Goal: Navigation & Orientation: Find specific page/section

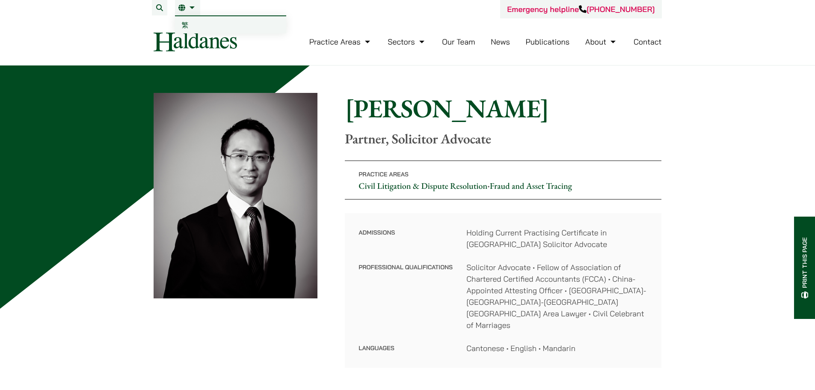
click at [193, 8] on link "EN" at bounding box center [187, 7] width 18 height 7
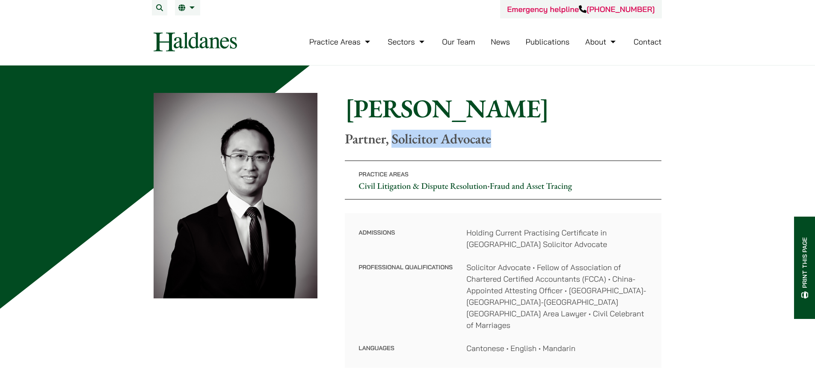
drag, startPoint x: 392, startPoint y: 140, endPoint x: 501, endPoint y: 137, distance: 109.5
click at [501, 137] on p "Partner, Solicitor Advocate" at bounding box center [503, 138] width 317 height 16
copy p "Solicitor Advocate"
drag, startPoint x: 237, startPoint y: 40, endPoint x: 162, endPoint y: 39, distance: 75.7
click at [162, 39] on div "Practice Areas Antitrust and Competition Law Civil Litigation & Dispute Resolut…" at bounding box center [407, 41] width 523 height 19
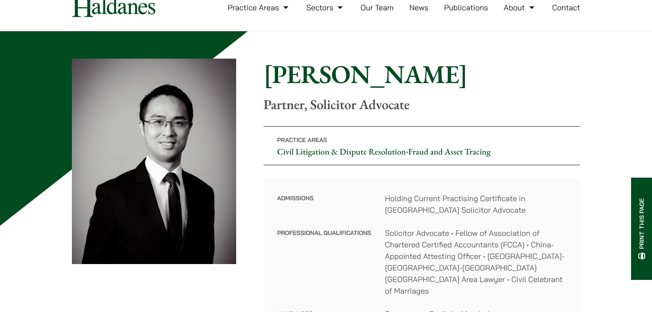
scroll to position [34, 0]
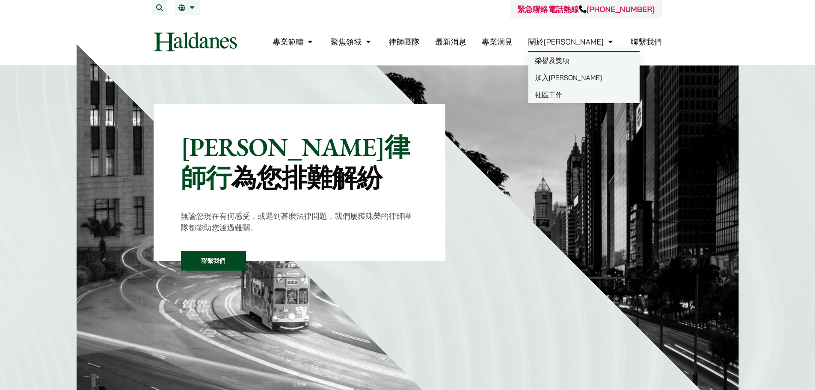
click at [598, 61] on link "榮譽及獎項" at bounding box center [583, 60] width 111 height 17
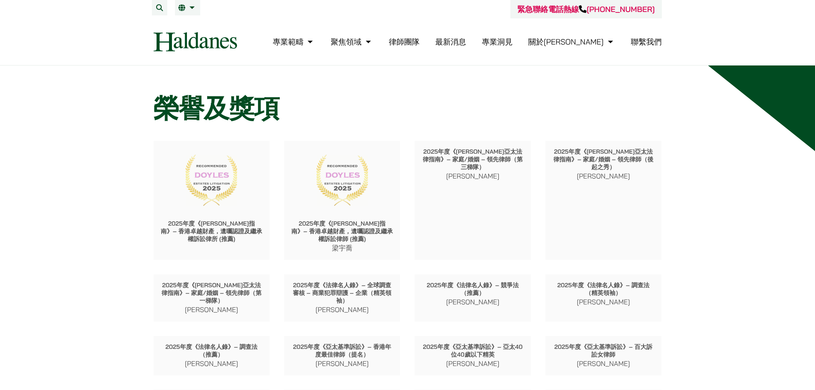
click at [420, 40] on link "律師團隊" at bounding box center [404, 42] width 31 height 10
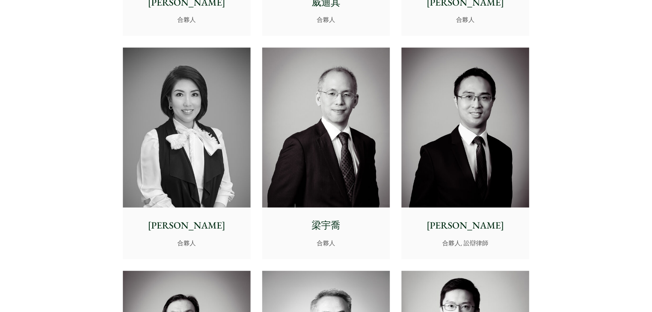
scroll to position [727, 0]
